Goal: Use online tool/utility: Utilize a website feature to perform a specific function

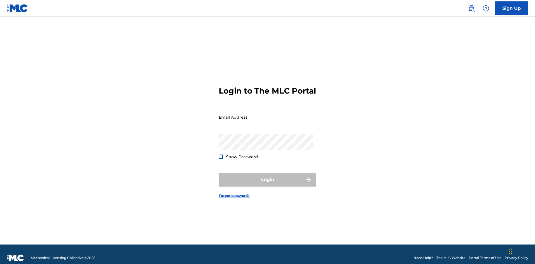
scroll to position [7, 0]
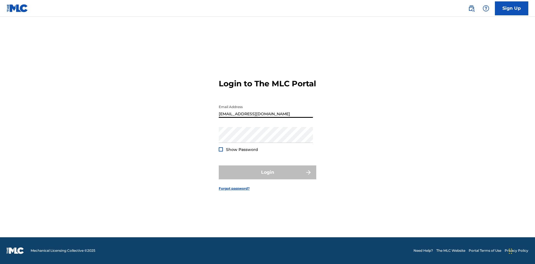
scroll to position [7, 0]
type input "[EMAIL_ADDRESS][DOMAIN_NAME]"
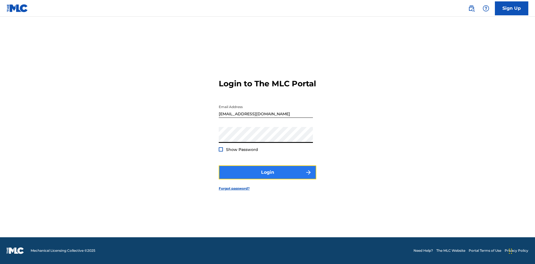
click at [268, 177] on button "Login" at bounding box center [268, 173] width 98 height 14
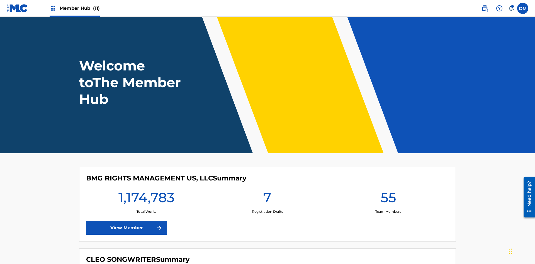
click at [79, 8] on span "Member Hub (11)" at bounding box center [80, 8] width 40 height 6
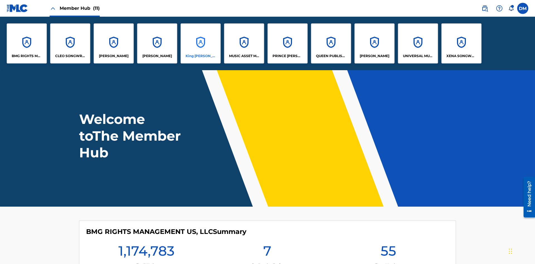
click at [200, 56] on p "King McTesterson" at bounding box center [201, 56] width 30 height 5
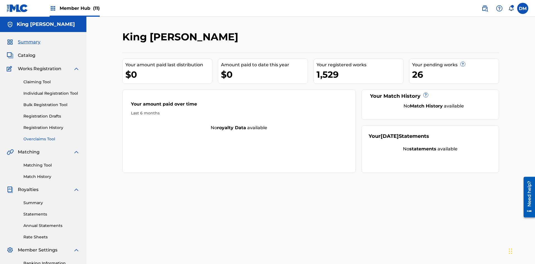
click at [52, 136] on link "Overclaims Tool" at bounding box center [51, 139] width 56 height 6
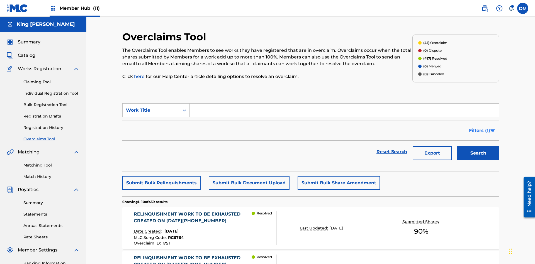
click at [479, 127] on span "Filters ( 1 )" at bounding box center [479, 130] width 21 height 7
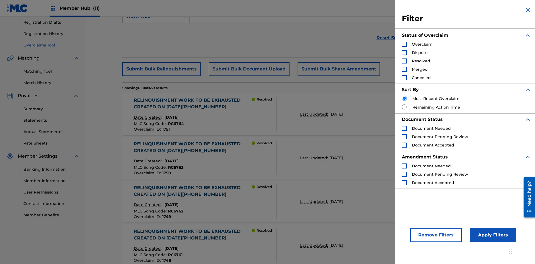
click at [404, 44] on div "Search Form" at bounding box center [404, 44] width 5 height 5
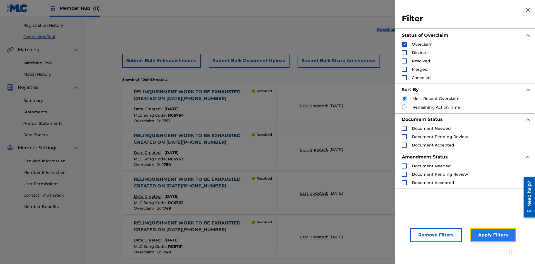
click at [492, 235] on button "Apply Filters" at bounding box center [493, 235] width 46 height 14
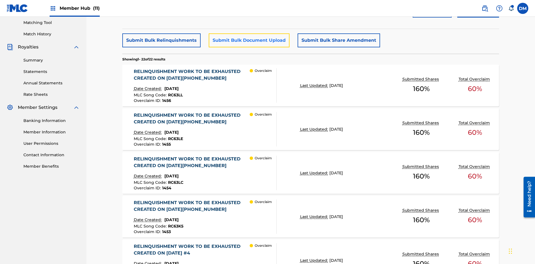
click at [248, 40] on button "Submit Bulk Document Upload" at bounding box center [249, 40] width 81 height 14
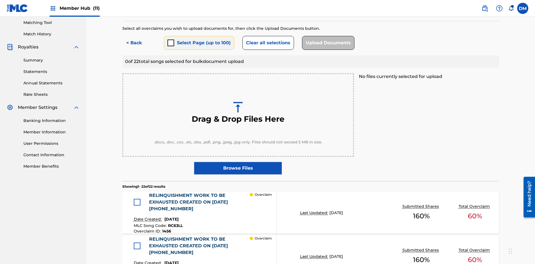
click at [199, 40] on button "Select Page (up to 100)" at bounding box center [199, 43] width 71 height 14
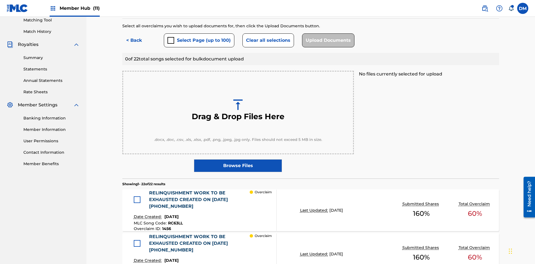
click at [139, 197] on div at bounding box center [137, 200] width 7 height 7
